Goal: Transaction & Acquisition: Purchase product/service

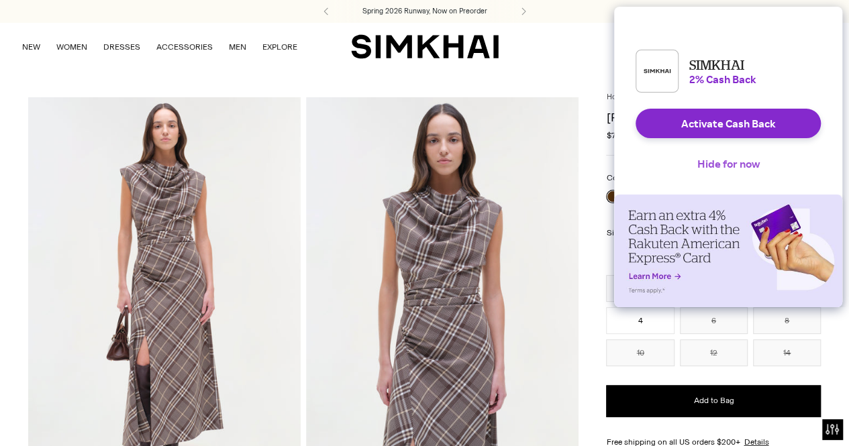
click at [712, 175] on button "Hide for now" at bounding box center [729, 164] width 84 height 30
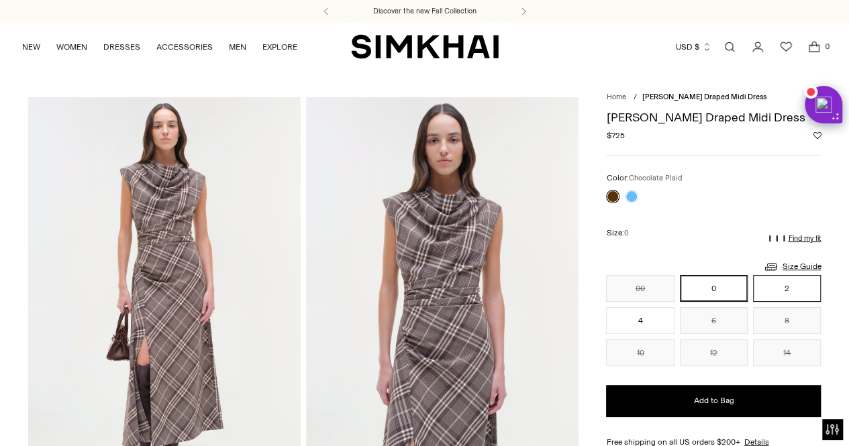
click at [814, 288] on button "2" at bounding box center [787, 288] width 68 height 27
